Goal: Task Accomplishment & Management: Manage account settings

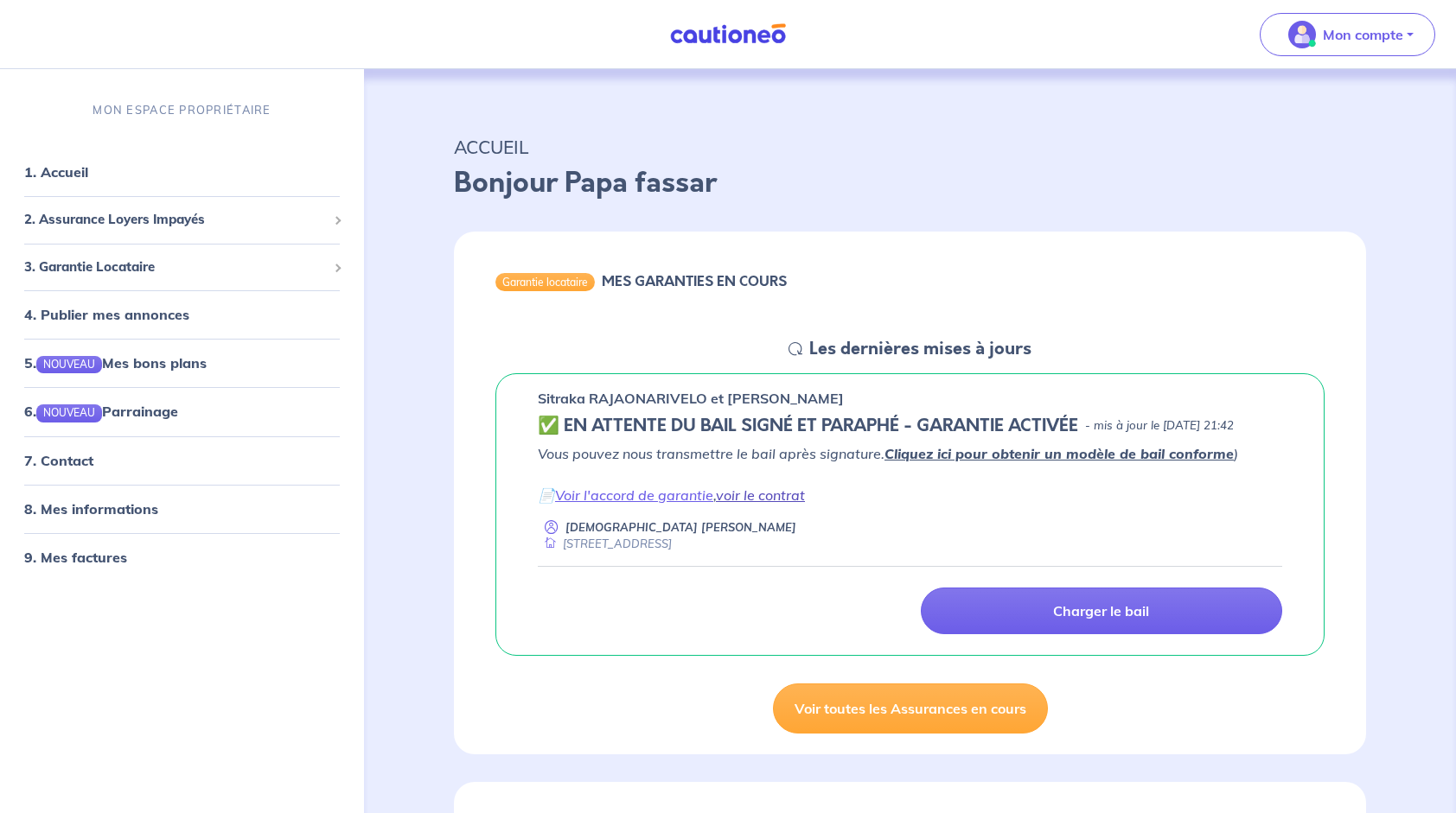
click at [750, 497] on link "voir le contrat" at bounding box center [760, 495] width 89 height 17
click at [660, 493] on link "Voir l'accord de garantie" at bounding box center [634, 495] width 158 height 17
click at [914, 344] on h5 "Les dernières mises à jours" at bounding box center [920, 349] width 222 height 21
click at [1347, 35] on p "Mon compte" at bounding box center [1363, 35] width 81 height 21
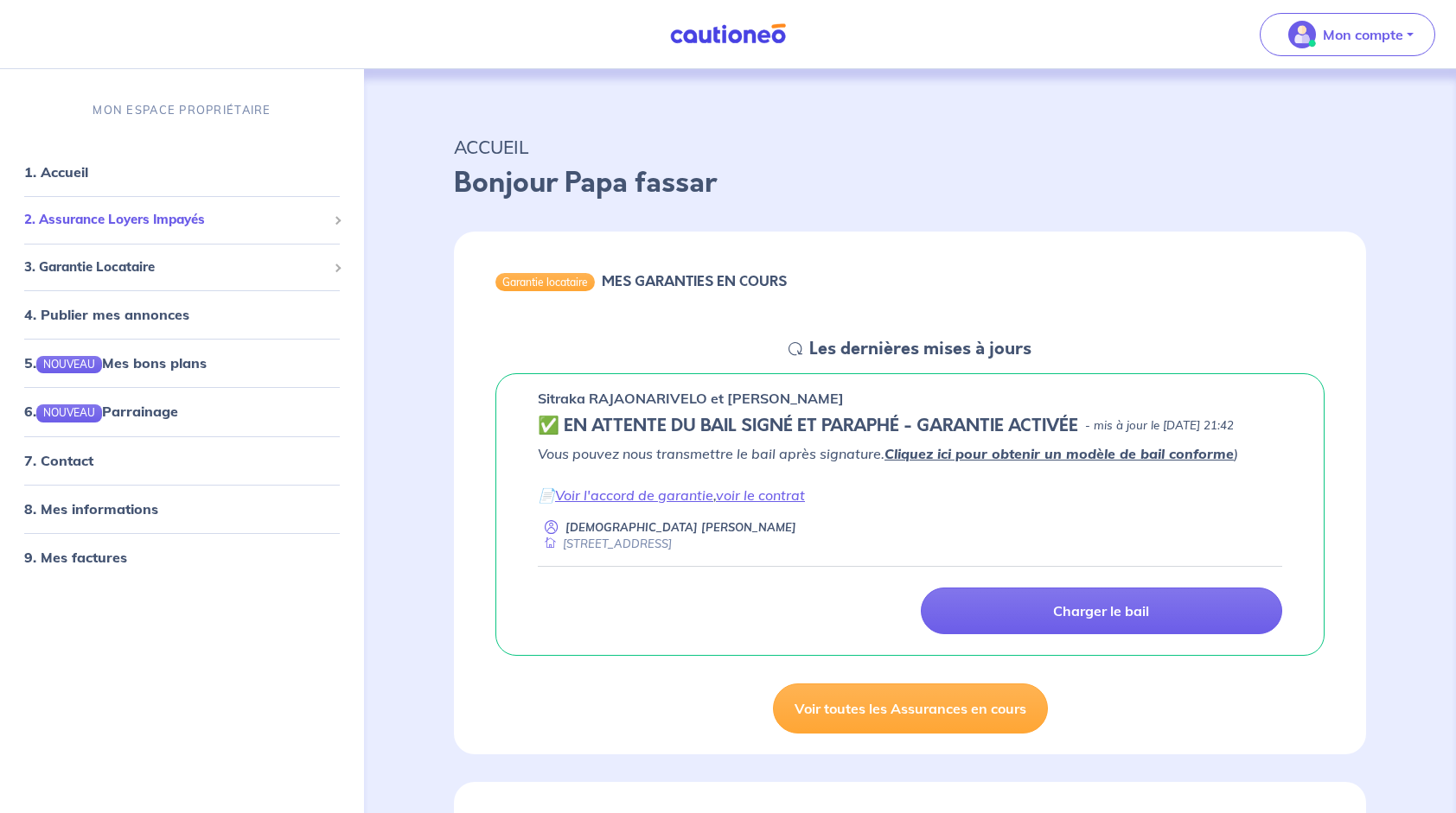
click at [118, 219] on span "2. Assurance Loyers Impayés" at bounding box center [175, 219] width 303 height 20
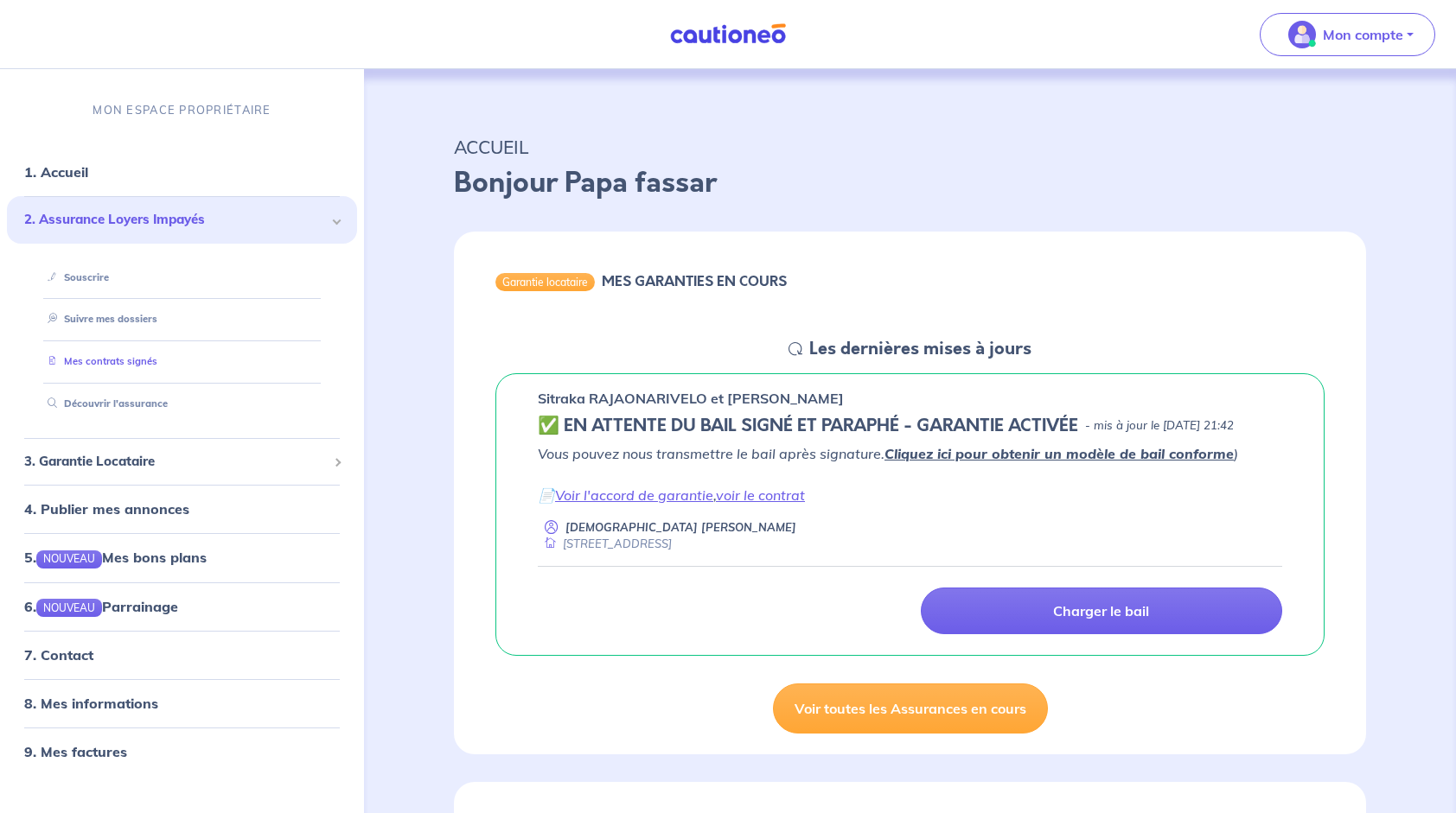
click at [87, 362] on link "Mes contrats signés" at bounding box center [98, 361] width 117 height 12
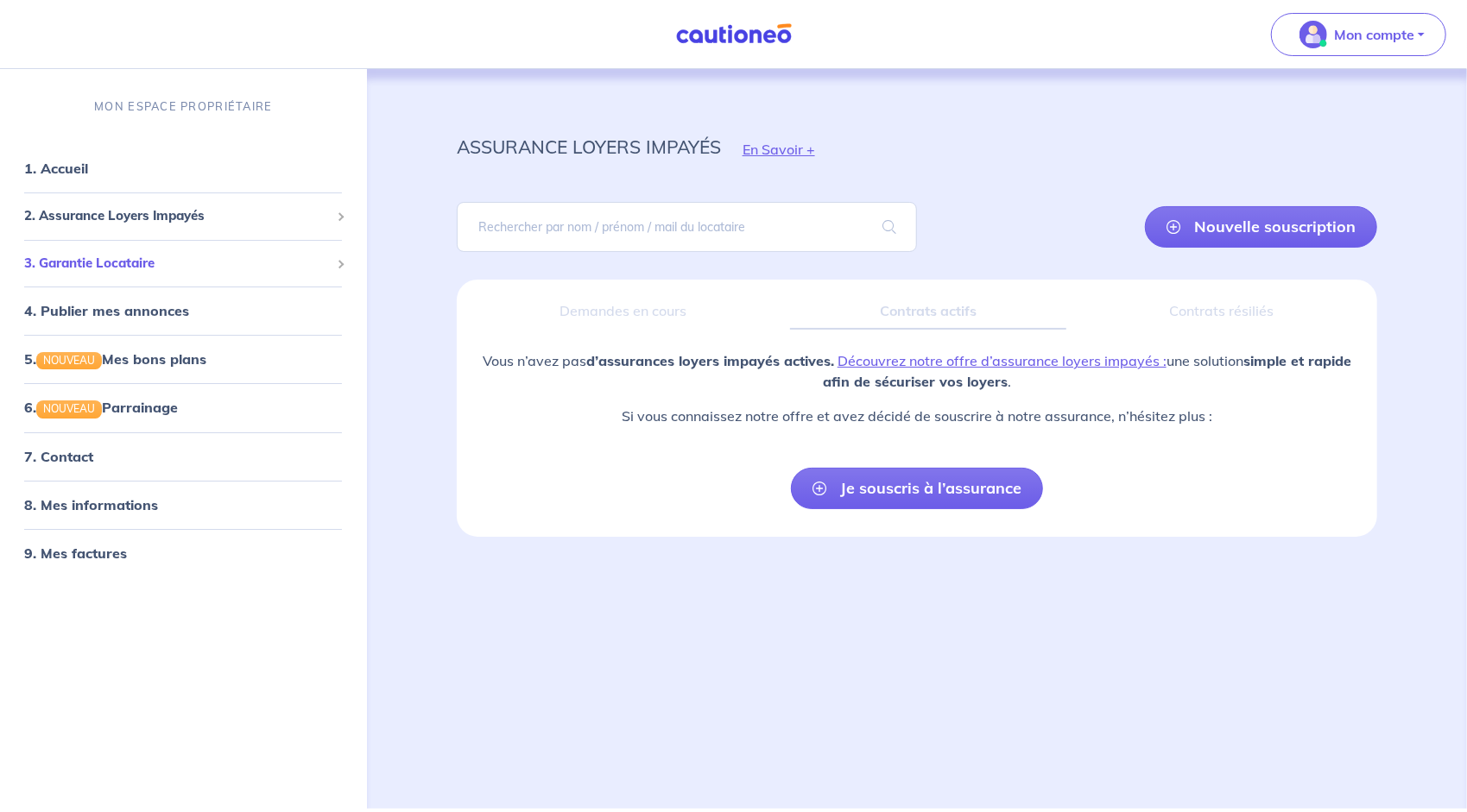
click at [89, 268] on span "3. Garantie Locataire" at bounding box center [177, 263] width 306 height 20
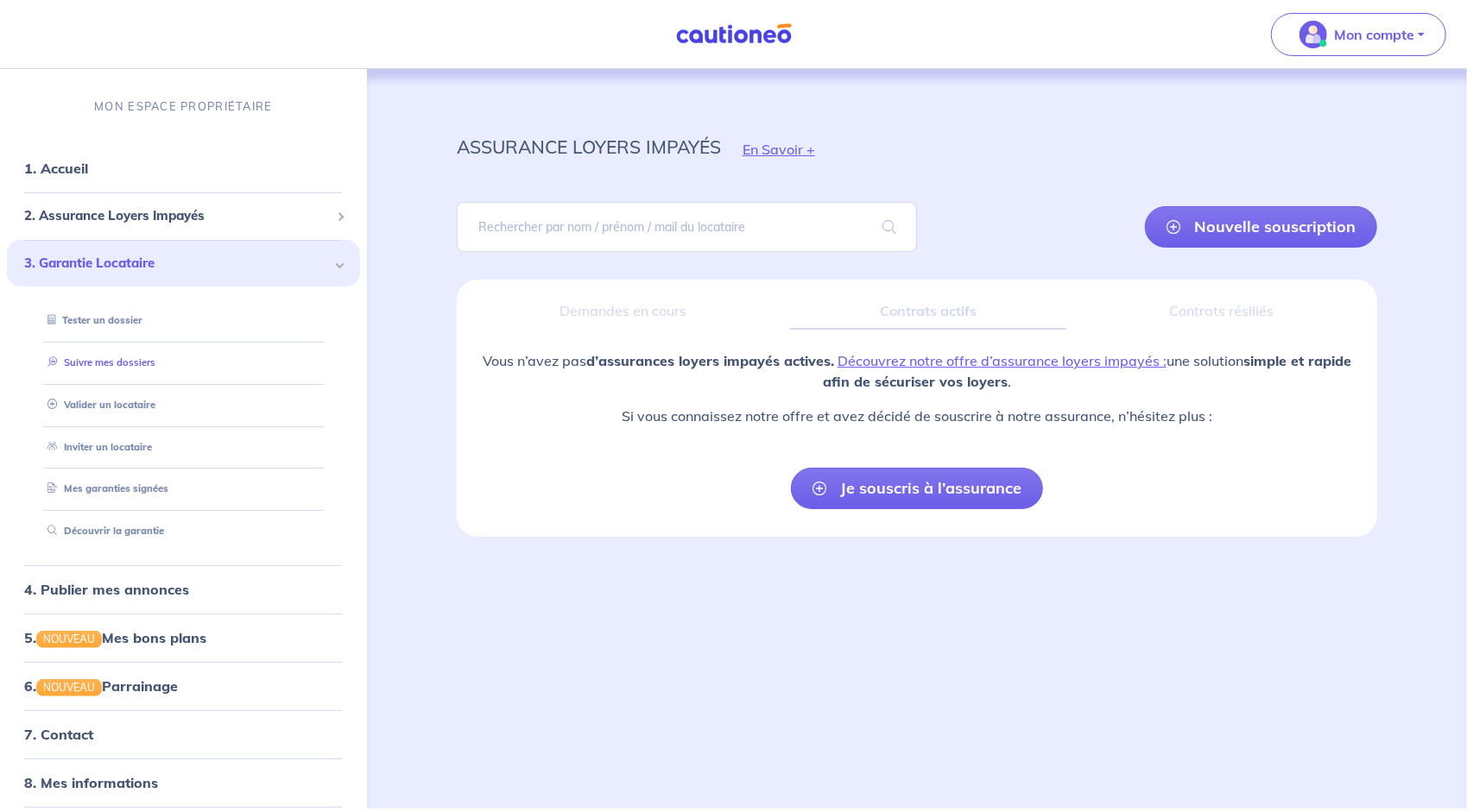
click at [97, 360] on link "Suivre mes dossiers" at bounding box center [97, 362] width 115 height 12
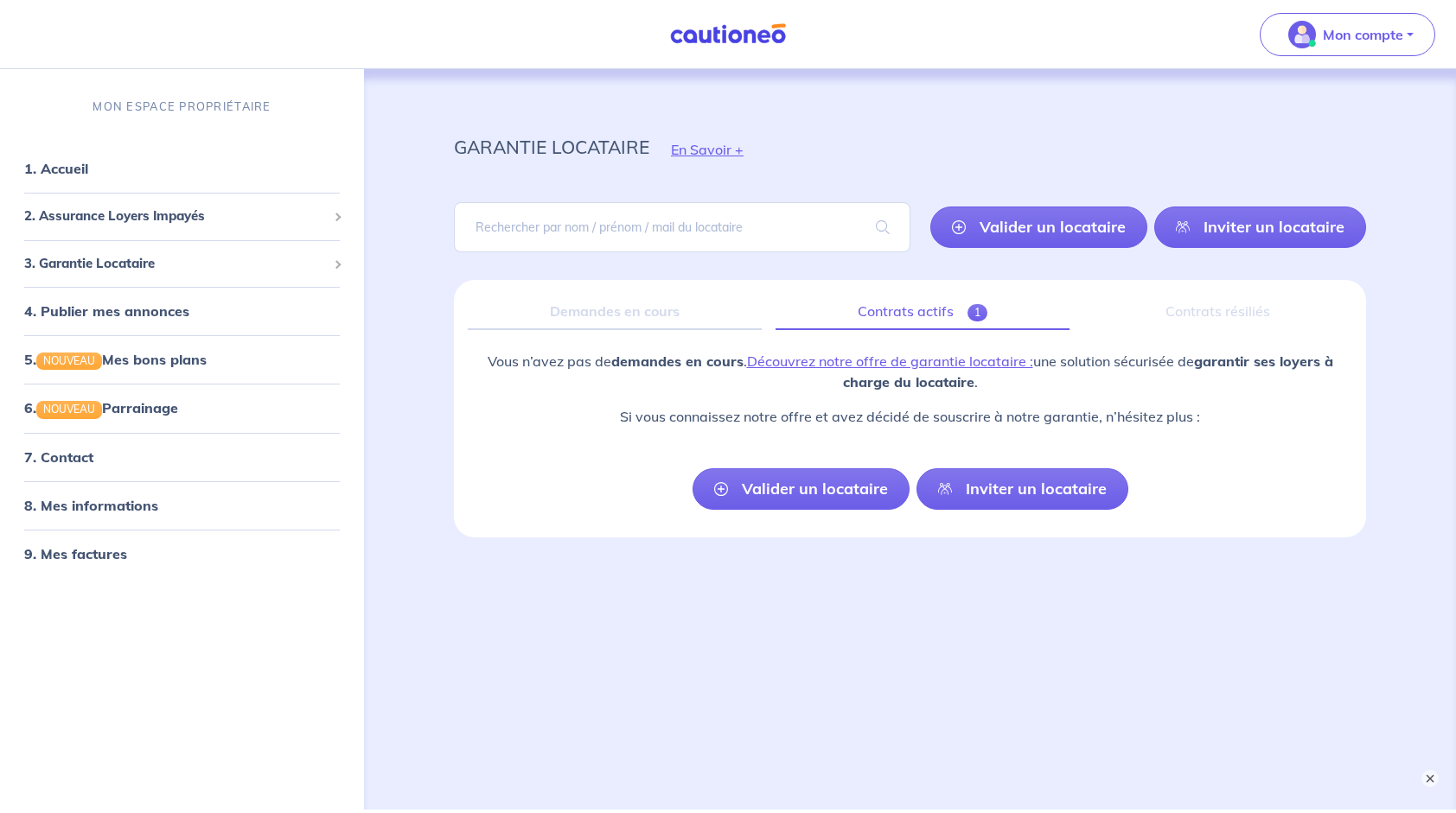
click at [892, 309] on link "Contrats actifs 1" at bounding box center [923, 312] width 294 height 37
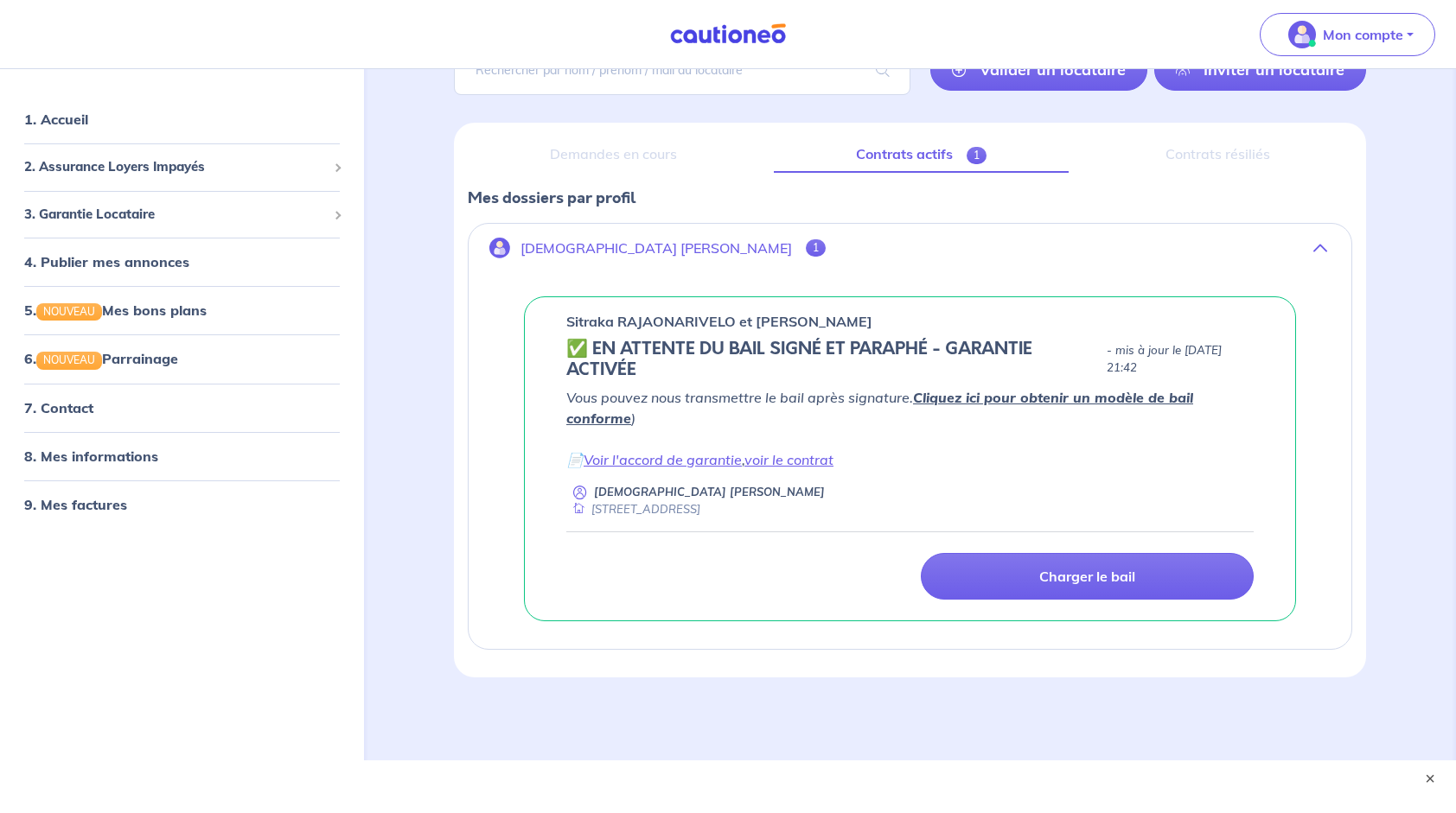
scroll to position [170, 0]
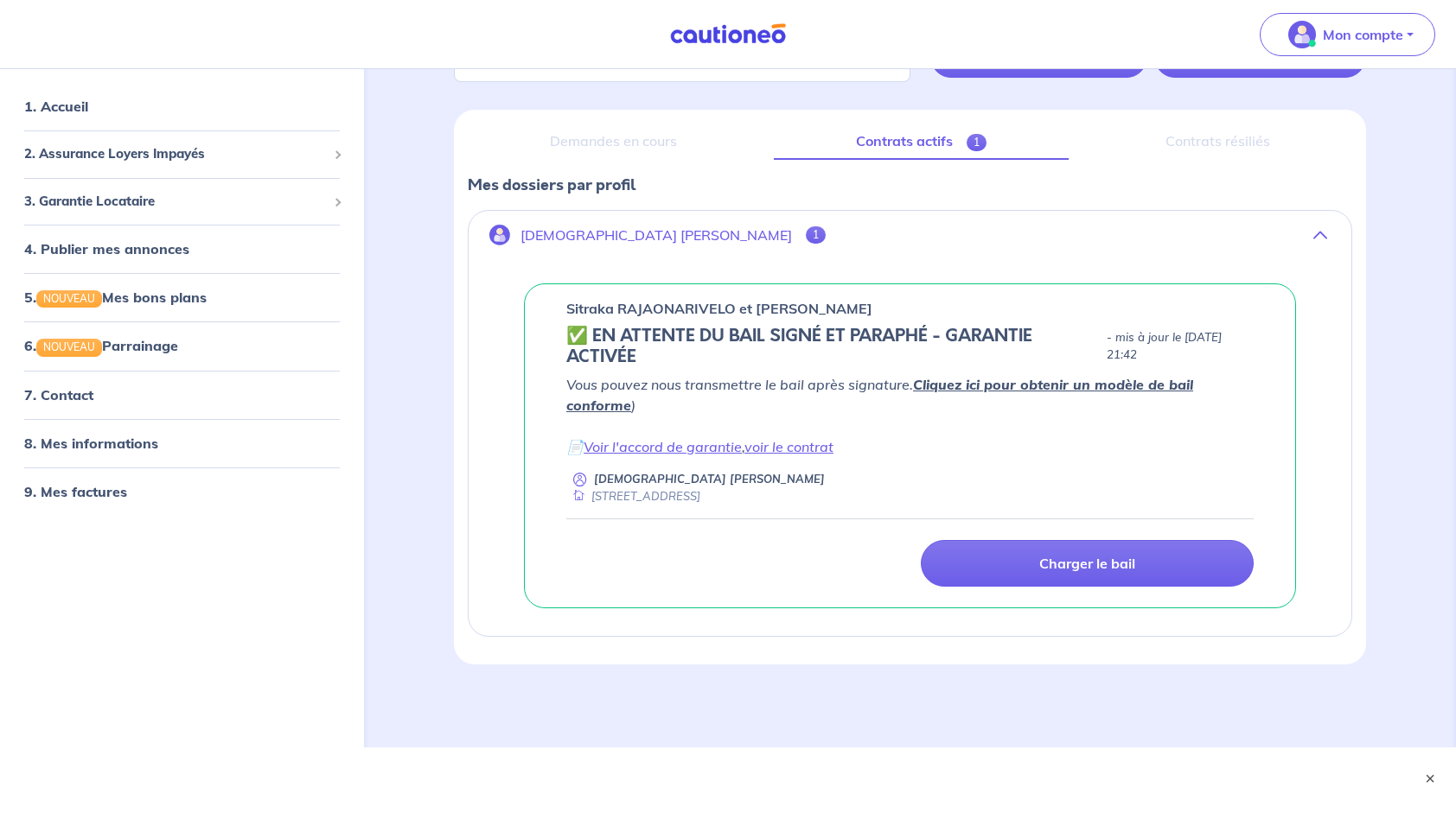
click at [1189, 135] on div "Contrats résiliés" at bounding box center [1218, 141] width 270 height 37
click at [651, 144] on div "Demandes en cours" at bounding box center [614, 141] width 292 height 37
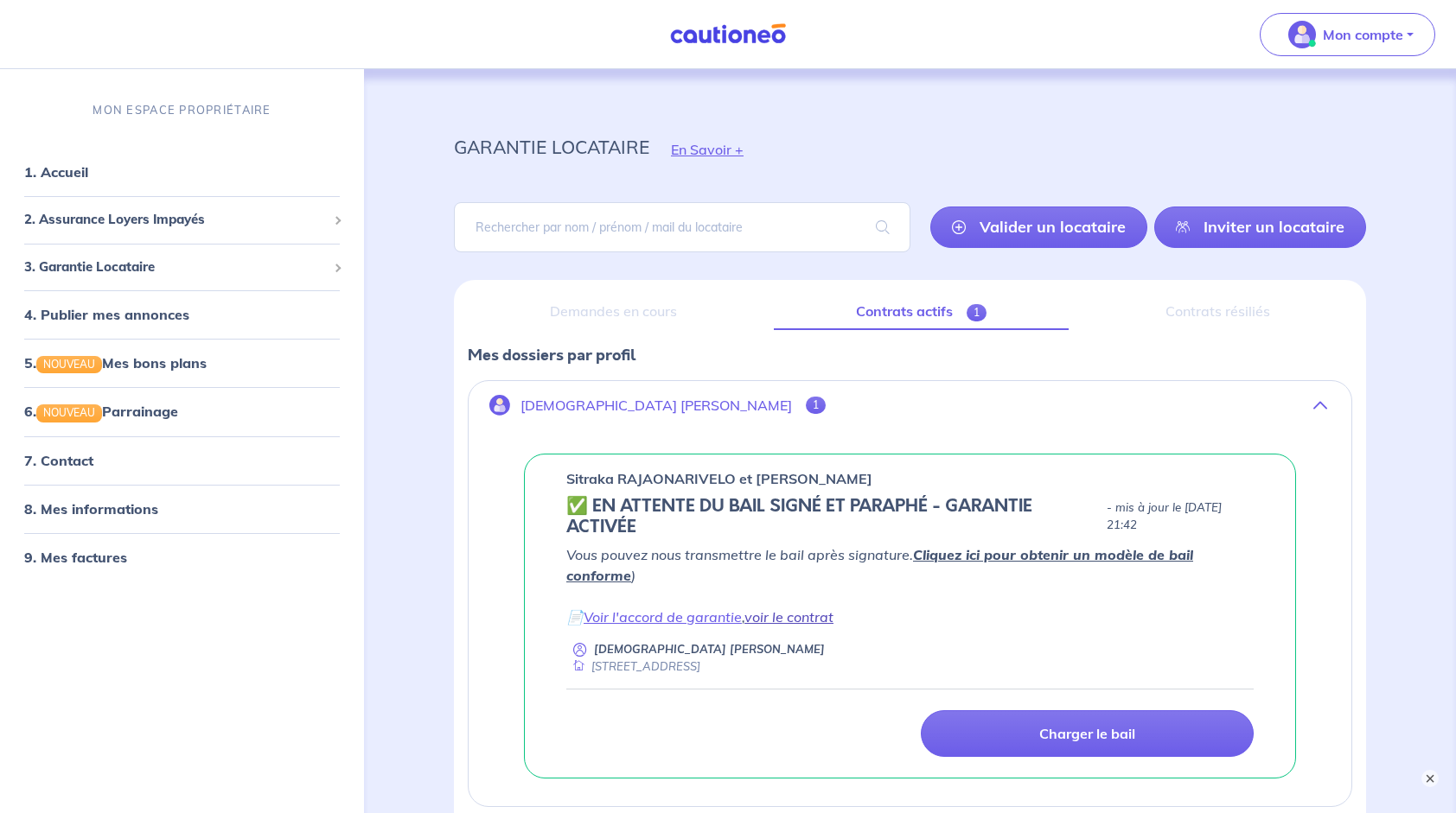
click at [775, 613] on link "voir le contrat" at bounding box center [789, 617] width 89 height 17
click at [1404, 47] on button "Mon compte" at bounding box center [1347, 35] width 175 height 43
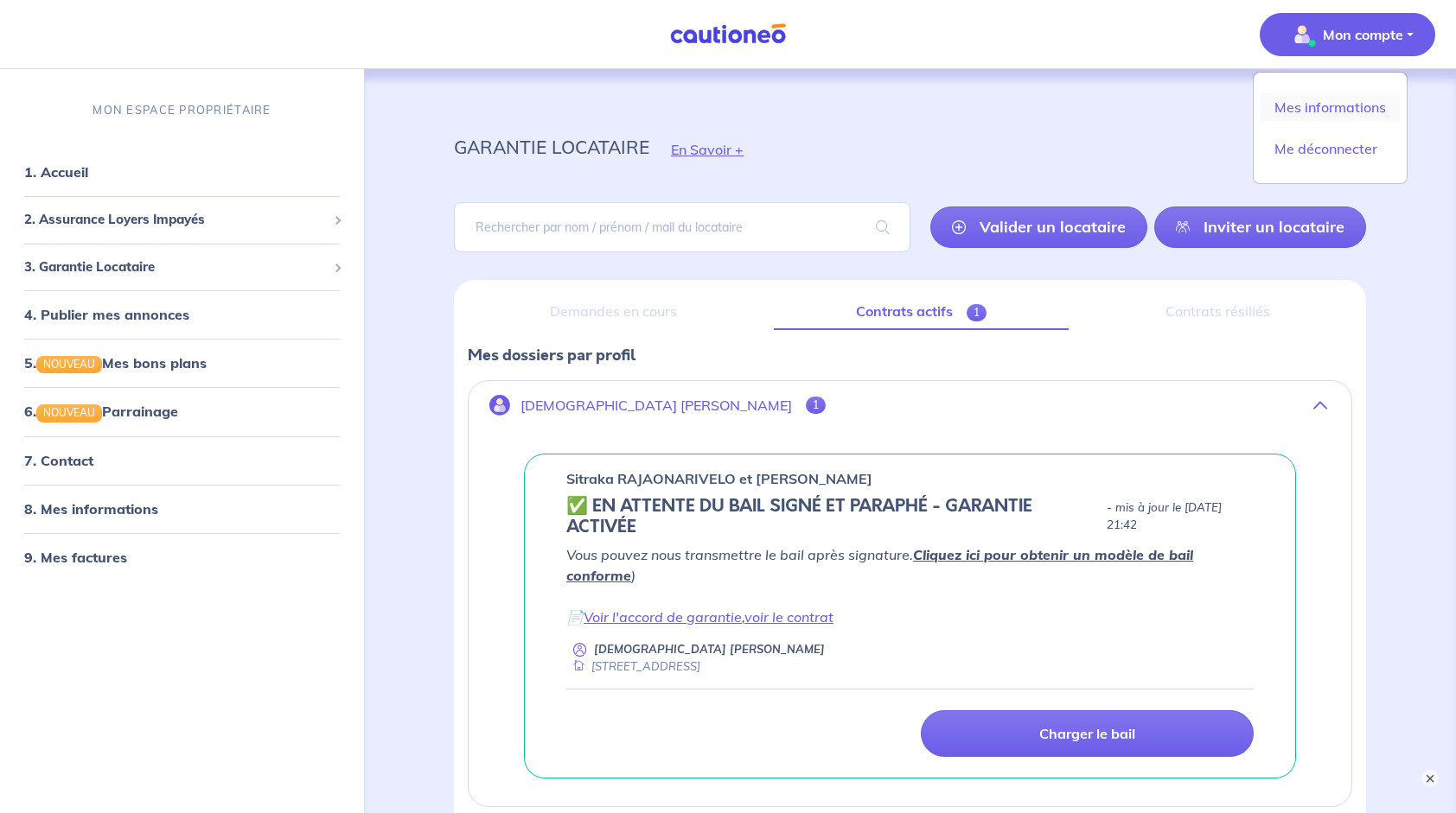
click at [1350, 113] on link "Mes informations" at bounding box center [1330, 108] width 140 height 28
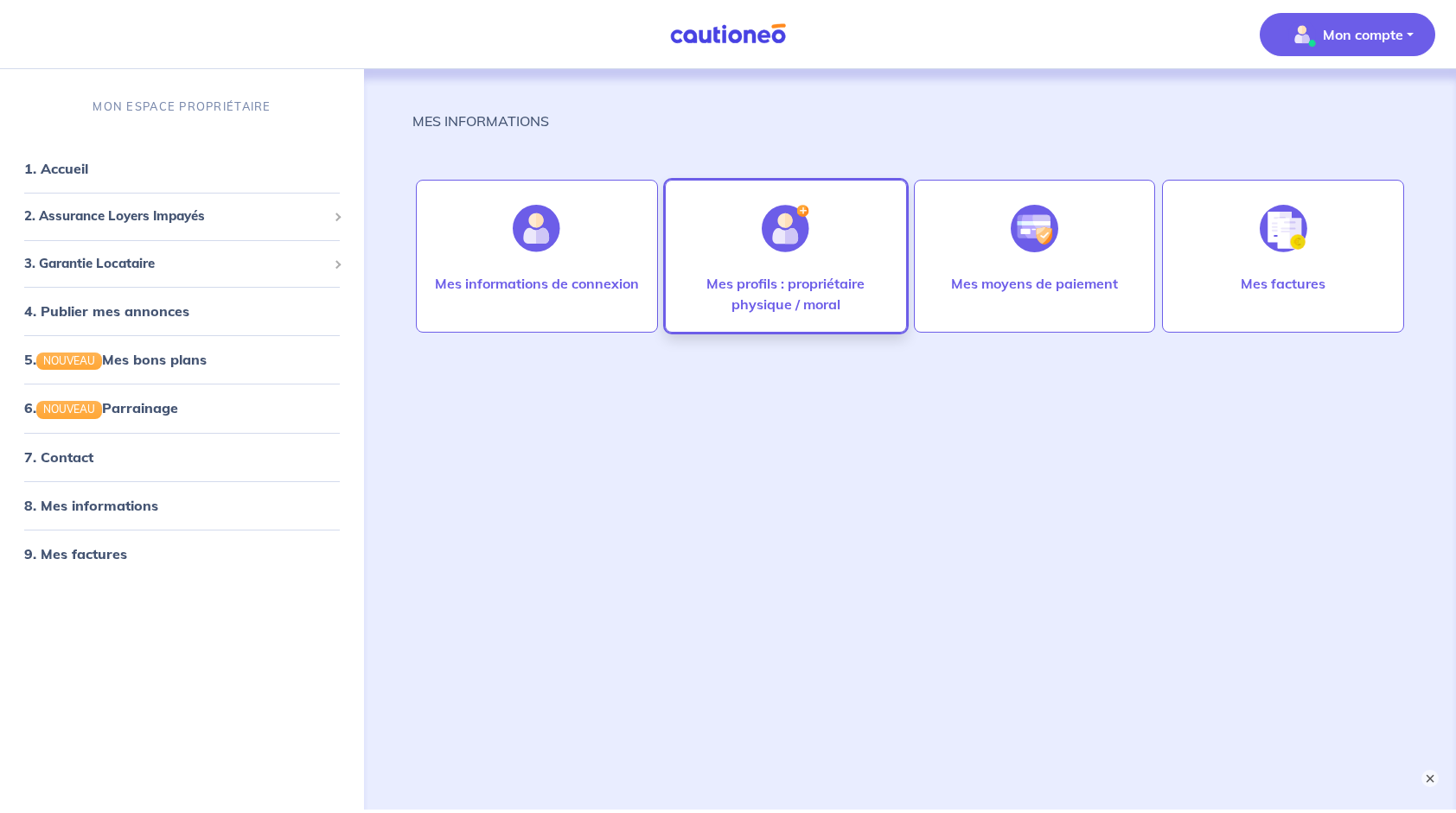
click at [814, 302] on p "Mes profils : propriétaire physique / moral" at bounding box center [786, 294] width 206 height 41
click at [59, 163] on link "1. Accueil" at bounding box center [55, 169] width 63 height 17
